Goal: Transaction & Acquisition: Purchase product/service

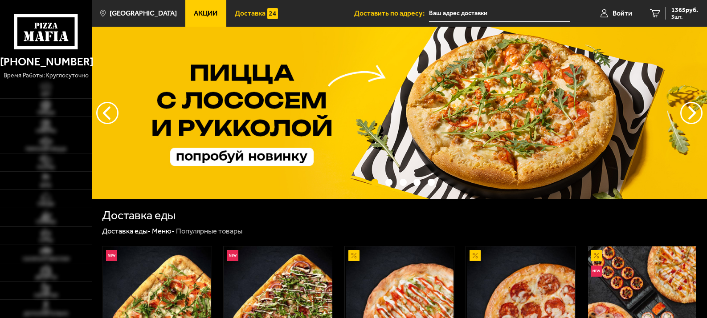
type input "[STREET_ADDRESS]"
click at [105, 110] on button "следующий" at bounding box center [107, 113] width 22 height 22
click at [106, 115] on button "следующий" at bounding box center [107, 113] width 22 height 22
type input "[STREET_ADDRESS]"
